Goal: Transaction & Acquisition: Purchase product/service

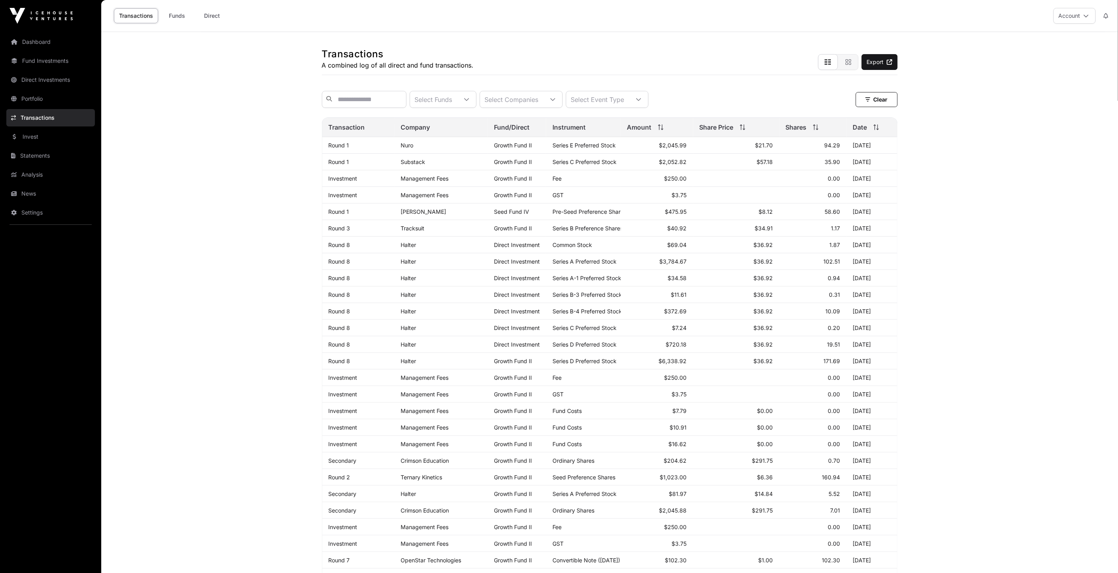
click at [237, 153] on main "Transactions A combined log of all direct and fund transactions. Export Select …" at bounding box center [609, 379] width 1017 height 694
click at [45, 132] on link "Invest" at bounding box center [50, 136] width 89 height 17
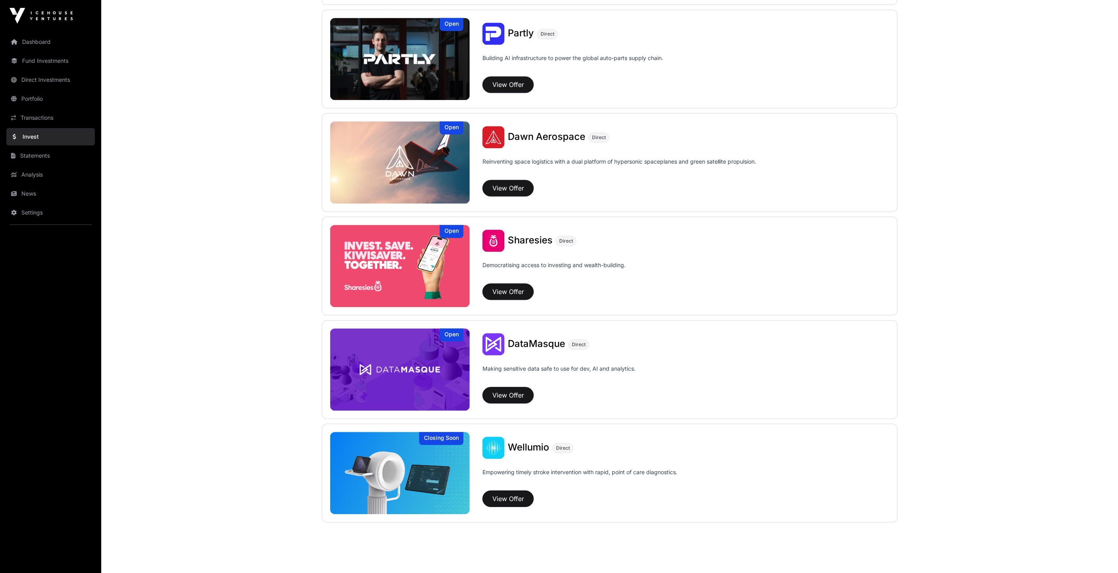
scroll to position [834, 0]
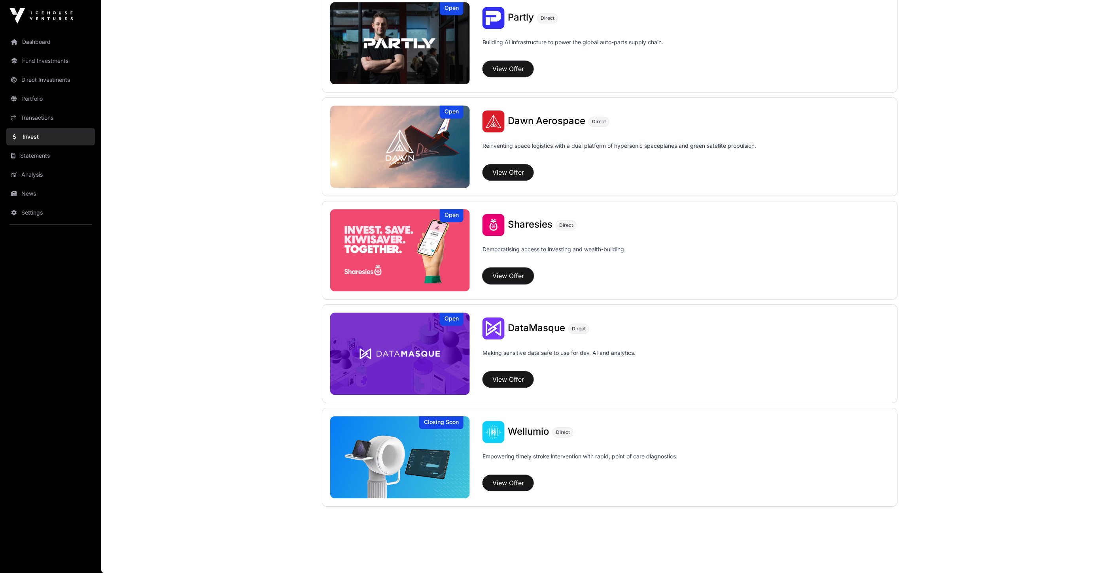
click at [520, 277] on button "View Offer" at bounding box center [507, 276] width 51 height 17
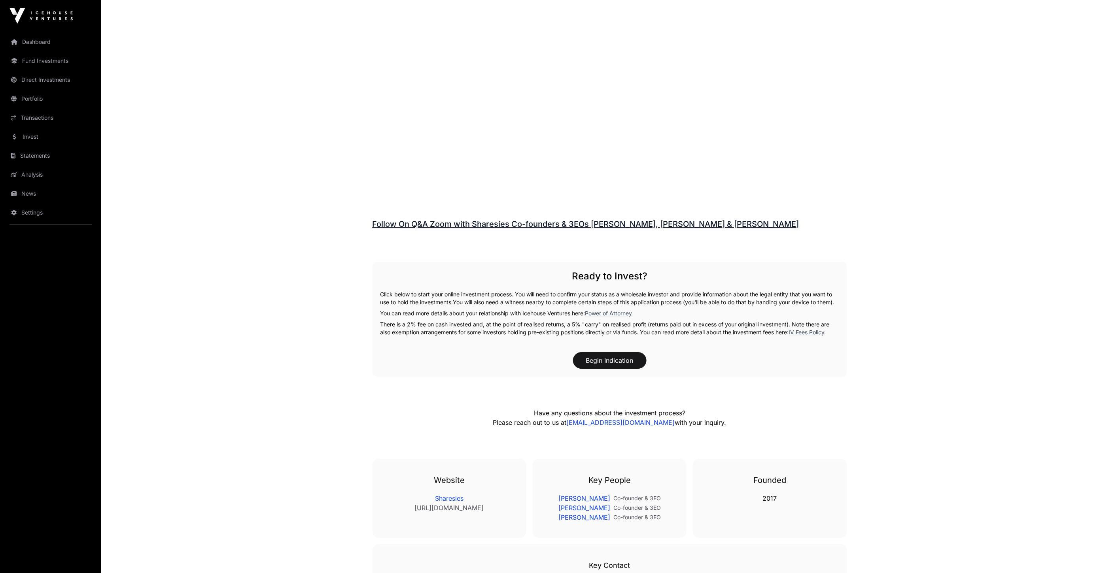
scroll to position [1141, 0]
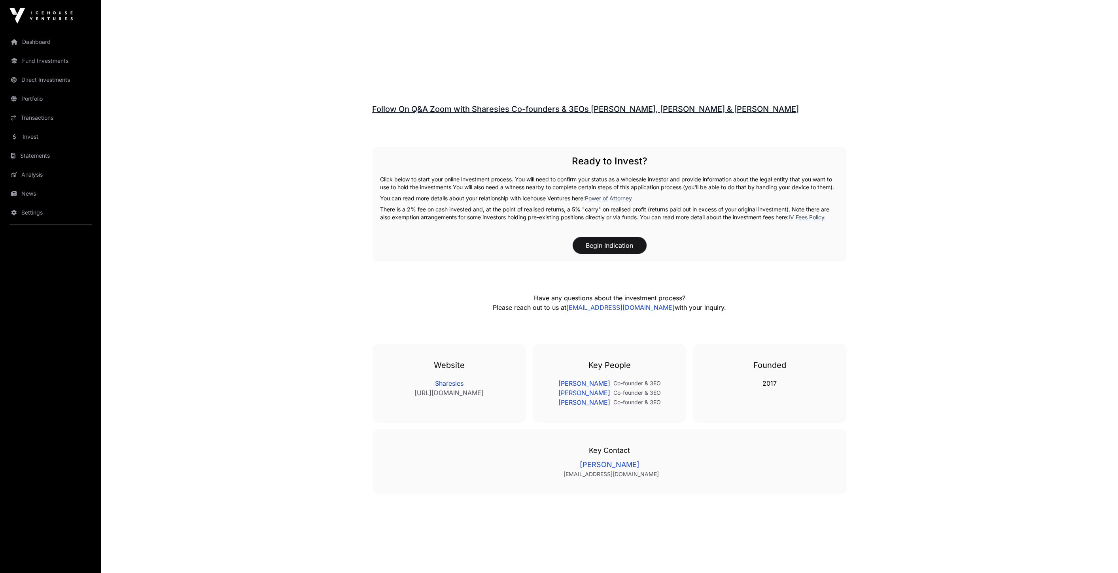
click at [626, 244] on button "Begin Indication" at bounding box center [610, 245] width 74 height 17
